Goal: Subscribe to service/newsletter

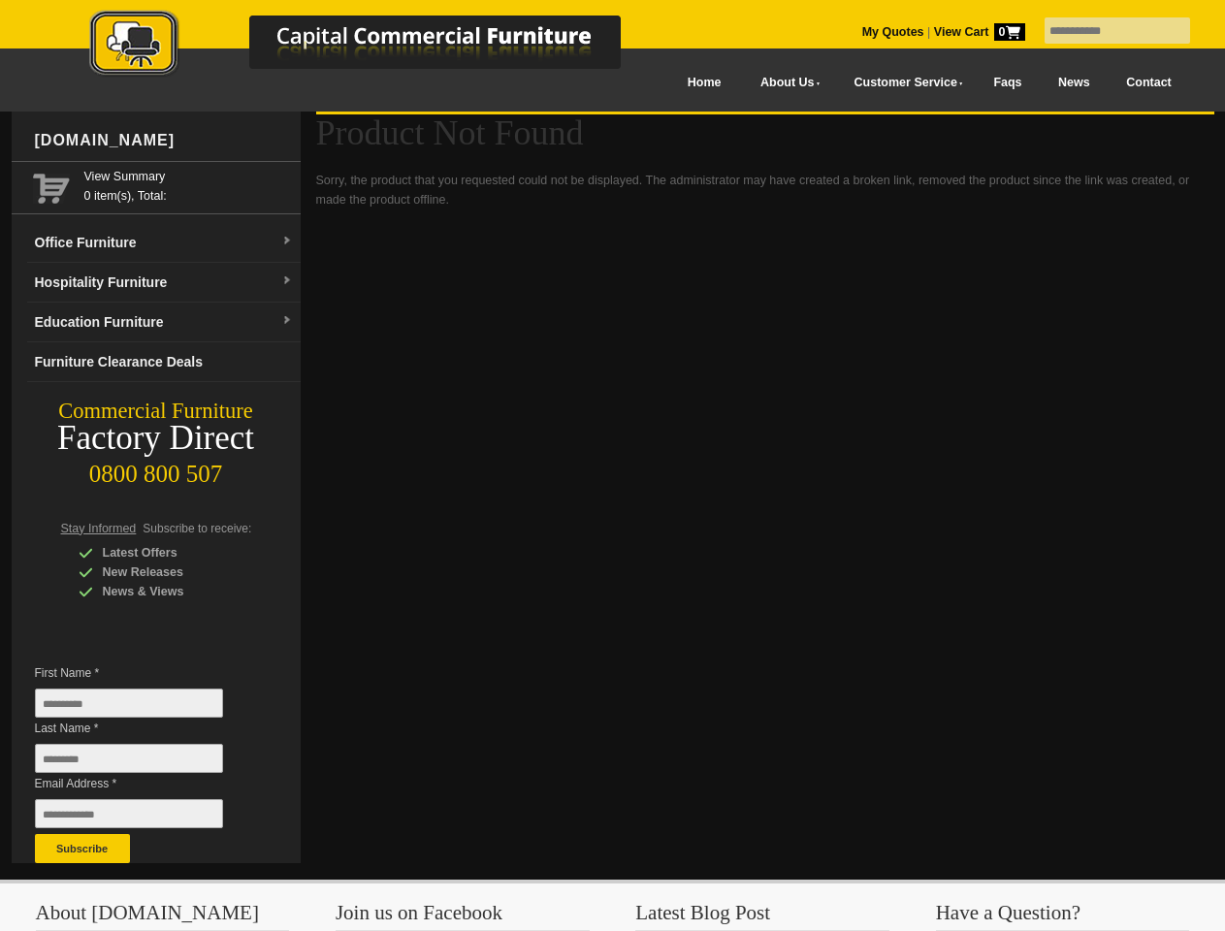
click at [1104, 31] on input "text" at bounding box center [1116, 30] width 145 height 26
click at [143, 763] on input "Last Name *" at bounding box center [129, 758] width 188 height 29
click at [82, 848] on button "Subscribe" at bounding box center [82, 848] width 95 height 29
